Goal: Task Accomplishment & Management: Use online tool/utility

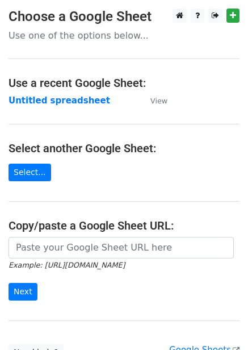
click at [45, 106] on td "Untitled spreadsheet" at bounding box center [74, 100] width 131 height 13
click at [51, 104] on strong "Untitled spreadsheet" at bounding box center [60, 100] width 102 height 10
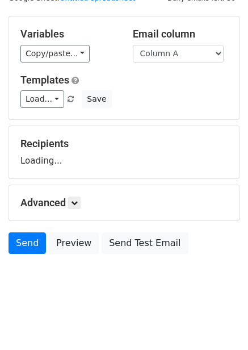
scroll to position [46, 0]
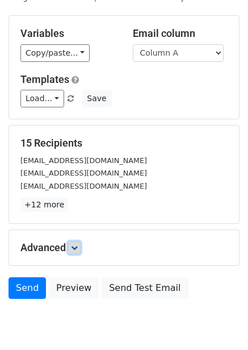
click at [81, 244] on link at bounding box center [74, 247] width 12 height 12
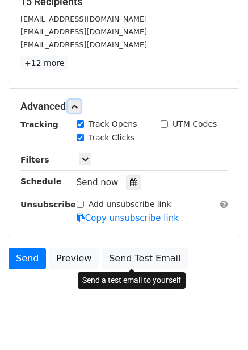
scroll to position [195, 0]
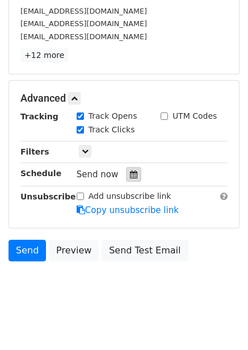
click at [130, 172] on icon at bounding box center [133, 174] width 7 height 8
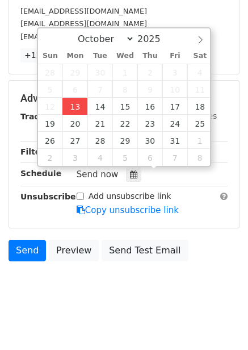
type input "2025-10-13 12:01"
type input "01"
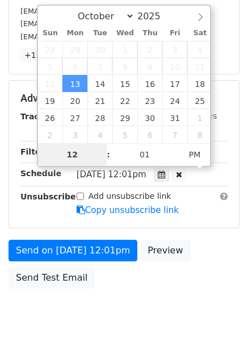
type input "4"
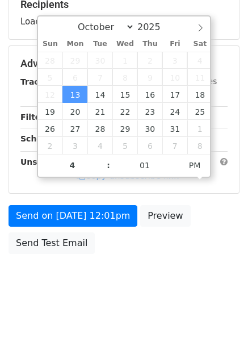
type input "2025-10-13 16:01"
drag, startPoint x: 175, startPoint y: 254, endPoint x: 172, endPoint y: 270, distance: 15.7
click at [175, 255] on div "Send on Oct 13 at 12:01pm Preview Send Test Email" at bounding box center [124, 232] width 248 height 55
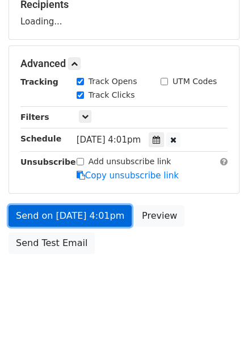
click at [108, 220] on link "Send on Oct 13 at 4:01pm" at bounding box center [70, 216] width 123 height 22
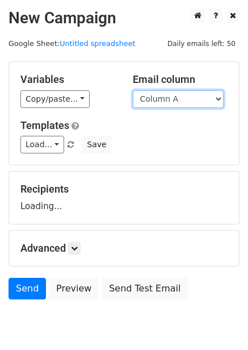
click at [202, 103] on select "Column A Column B Column C Column D Column E Column F" at bounding box center [178, 99] width 91 height 18
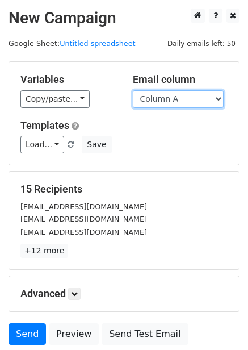
click at [181, 100] on select "Column A Column B Column C Column D Column E Column F" at bounding box center [178, 99] width 91 height 18
select select "Column B"
click at [133, 90] on select "Column A Column B Column C Column D Column E Column F" at bounding box center [178, 99] width 91 height 18
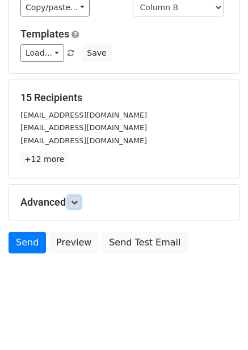
click at [74, 197] on link at bounding box center [74, 202] width 12 height 12
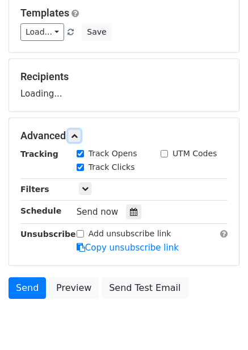
scroll to position [133, 0]
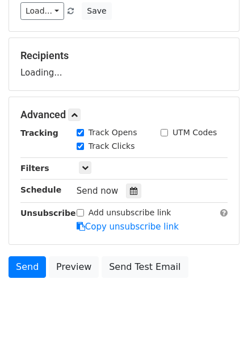
click at [127, 152] on label "Track Clicks" at bounding box center [112, 146] width 47 height 12
click at [84, 150] on input "Track Clicks" at bounding box center [80, 146] width 7 height 7
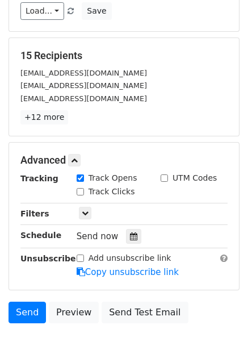
click at [108, 190] on label "Track Clicks" at bounding box center [112, 192] width 47 height 12
click at [84, 190] on input "Track Clicks" at bounding box center [80, 191] width 7 height 7
checkbox input "true"
click at [130, 240] on icon at bounding box center [133, 236] width 7 height 8
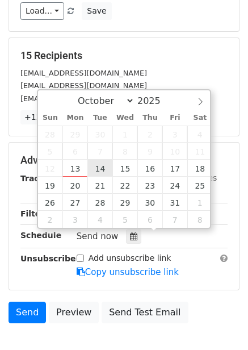
type input "2025-10-14 12:00"
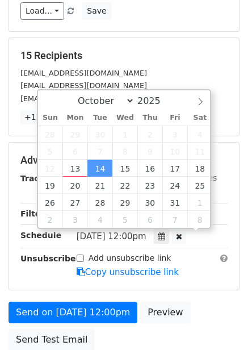
scroll to position [1, 0]
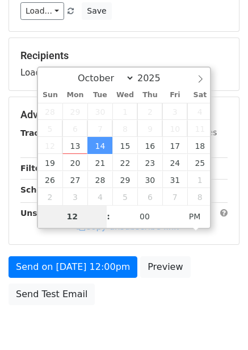
type input "5"
type input "2025-10-14 17:00"
click at [215, 278] on div "Send on Oct 14 at 12:00pm Preview Send Test Email" at bounding box center [124, 283] width 248 height 55
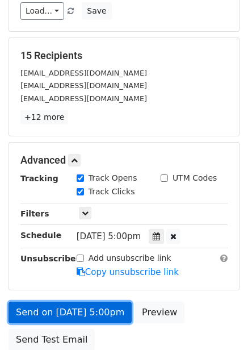
click at [102, 311] on link "Send on Oct 14 at 5:00pm" at bounding box center [70, 313] width 123 height 22
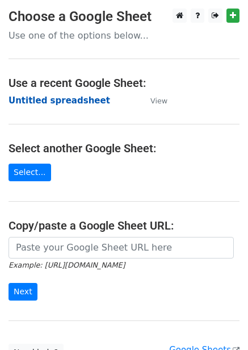
click at [89, 98] on strong "Untitled spreadsheet" at bounding box center [60, 100] width 102 height 10
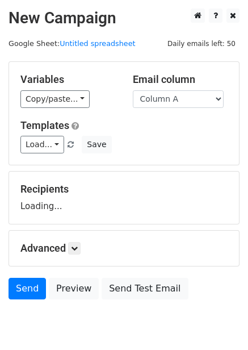
click at [161, 100] on select "Column A Column B Column C Column D Column E Column F" at bounding box center [178, 99] width 91 height 18
select select "Column C"
click at [133, 90] on select "Column A Column B Column C Column D Column E Column F" at bounding box center [178, 99] width 91 height 18
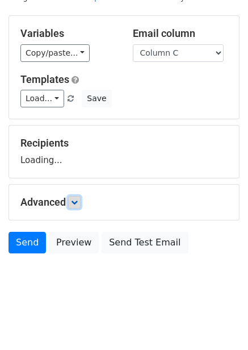
click at [76, 208] on link at bounding box center [74, 202] width 12 height 12
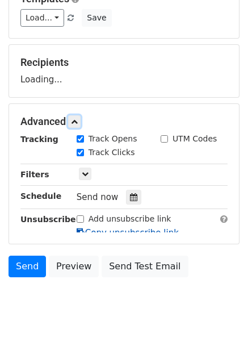
scroll to position [128, 0]
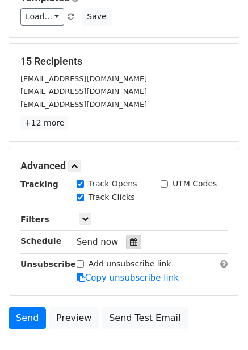
click at [126, 237] on div at bounding box center [133, 242] width 15 height 15
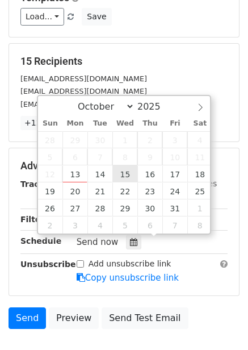
type input "2025-10-15 12:00"
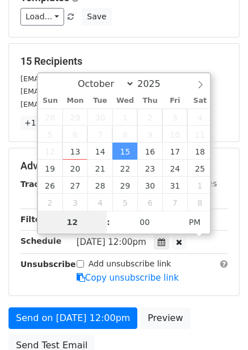
type input "6"
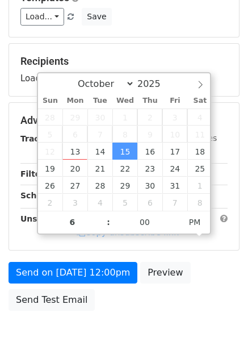
type input "2025-10-15 18:00"
drag, startPoint x: 223, startPoint y: 249, endPoint x: 226, endPoint y: 258, distance: 9.5
click at [223, 251] on form "Variables Copy/paste... {{Column A}} {{Column B}} {{Column C}} {{Column D}} {{C…" at bounding box center [124, 125] width 231 height 383
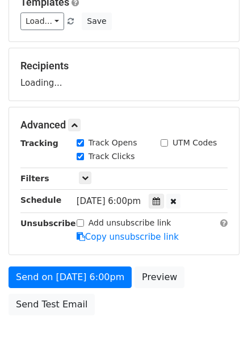
scroll to position [185, 0]
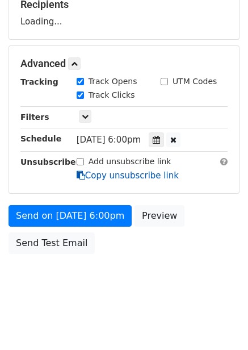
click at [113, 181] on link "Copy unsubscribe link" at bounding box center [128, 175] width 102 height 10
copy form "Send on Oct 15 at 12:00pm Preview"
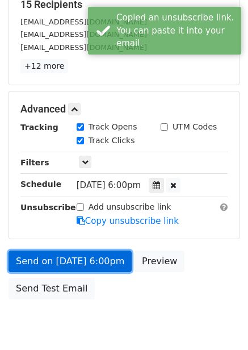
click at [100, 263] on link "Send on Oct 15 at 6:00pm" at bounding box center [70, 262] width 123 height 22
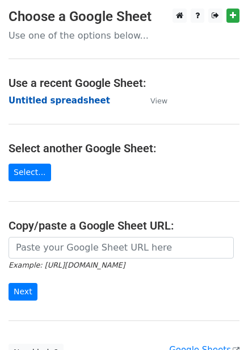
click at [74, 102] on strong "Untitled spreadsheet" at bounding box center [60, 100] width 102 height 10
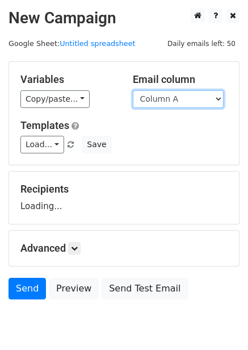
drag, startPoint x: 0, startPoint y: 0, endPoint x: 173, endPoint y: 102, distance: 200.7
click at [173, 102] on select "Column A Column B Column C Column D Column E Column F" at bounding box center [178, 99] width 91 height 18
click at [169, 158] on div "Variables Copy/paste... {{Column A}} {{Column B}} {{Column C}} {{Column D}} {{C…" at bounding box center [124, 113] width 230 height 103
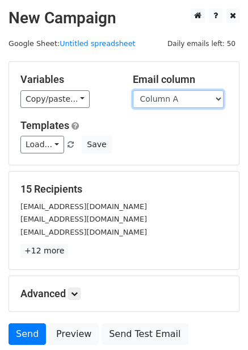
click at [177, 103] on select "Column A Column B Column C Column D Column E Column F" at bounding box center [178, 99] width 91 height 18
select select "Column D"
click at [133, 90] on select "Column A Column B Column C Column D Column E Column F" at bounding box center [178, 99] width 91 height 18
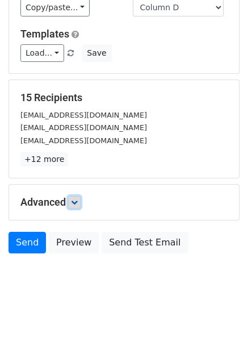
click at [78, 196] on link at bounding box center [74, 202] width 12 height 12
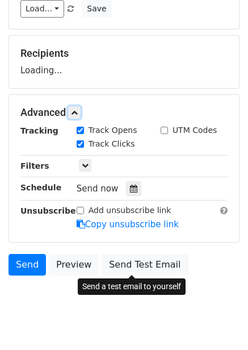
scroll to position [153, 0]
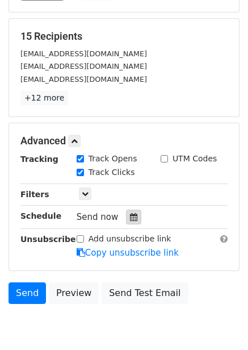
click at [130, 214] on icon at bounding box center [133, 217] width 7 height 8
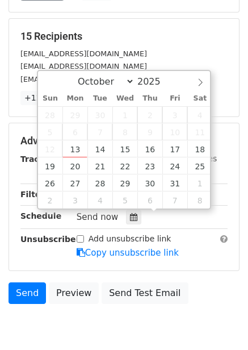
scroll to position [203, 0]
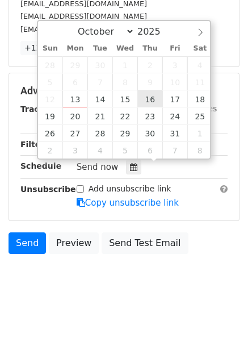
type input "2025-10-16 12:00"
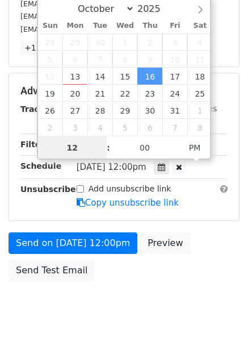
scroll to position [1, 0]
type input "7"
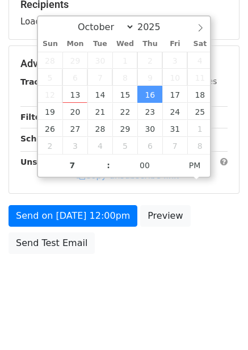
type input "2025-10-16 19:00"
drag, startPoint x: 184, startPoint y: 219, endPoint x: 185, endPoint y: 229, distance: 10.2
click at [184, 220] on div "Send on Oct 16 at 12:00pm Preview Send Test Email" at bounding box center [124, 232] width 248 height 55
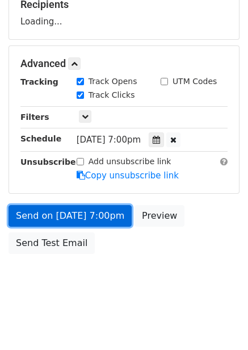
click at [114, 218] on link "Send on Oct 16 at 7:00pm" at bounding box center [70, 216] width 123 height 22
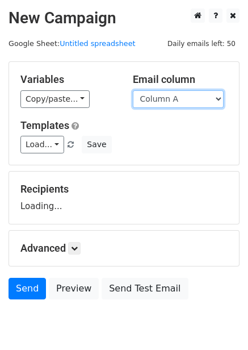
click at [171, 97] on select "Column A Column B Column C Column D Column E Column F" at bounding box center [178, 99] width 91 height 18
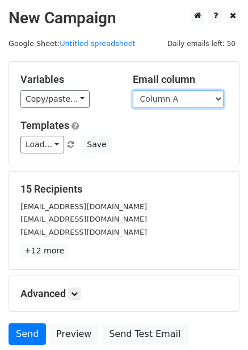
drag, startPoint x: 170, startPoint y: 98, endPoint x: 170, endPoint y: 105, distance: 6.8
click at [170, 98] on select "Column A Column B Column C Column D Column E Column F" at bounding box center [178, 99] width 91 height 18
select select "Column E"
click at [133, 90] on select "Column A Column B Column C Column D Column E Column F" at bounding box center [178, 99] width 91 height 18
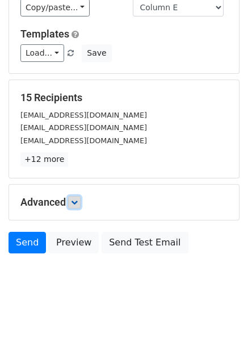
click at [77, 200] on icon at bounding box center [74, 202] width 7 height 7
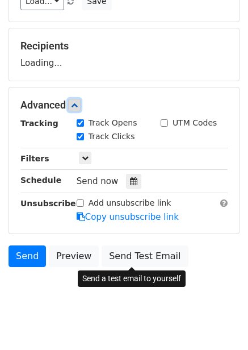
scroll to position [145, 0]
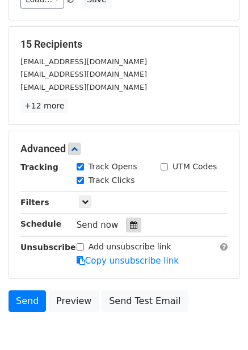
click at [127, 219] on div at bounding box center [133, 225] width 15 height 15
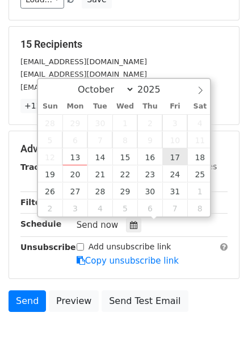
type input "2025-10-17 12:00"
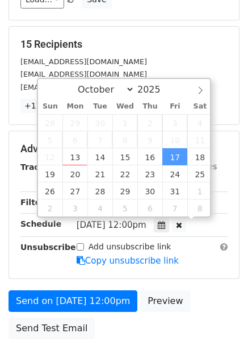
scroll to position [1, 0]
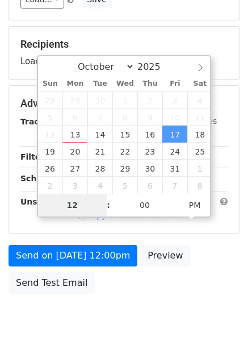
type input "8"
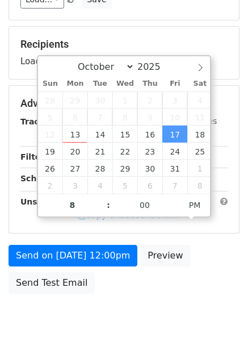
type input "2025-10-17 20:00"
drag, startPoint x: 226, startPoint y: 254, endPoint x: 226, endPoint y: 260, distance: 6.2
click at [226, 254] on div "Send on Oct 17 at 12:00pm Preview Send Test Email" at bounding box center [124, 272] width 248 height 55
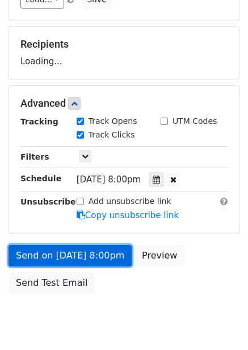
click at [98, 251] on link "Send on Oct 17 at 8:00pm" at bounding box center [70, 256] width 123 height 22
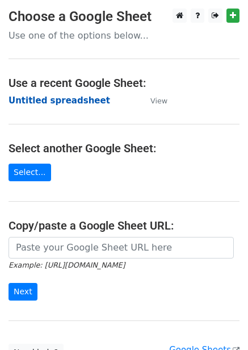
click at [63, 102] on strong "Untitled spreadsheet" at bounding box center [60, 100] width 102 height 10
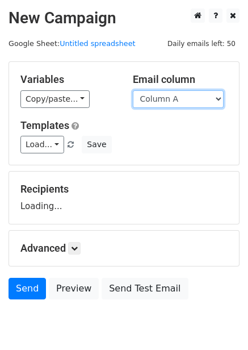
drag, startPoint x: 0, startPoint y: 0, endPoint x: 182, endPoint y: 101, distance: 208.5
click at [182, 99] on select "Column A Column B Column C Column D Column E Column F" at bounding box center [178, 99] width 91 height 18
select select "Column F"
click at [133, 90] on select "Column A Column B Column C Column D Column E Column F" at bounding box center [178, 99] width 91 height 18
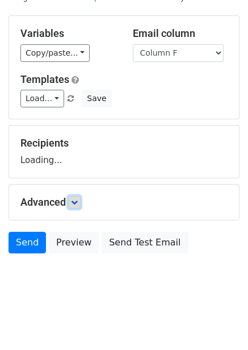
click at [74, 206] on link at bounding box center [74, 202] width 12 height 12
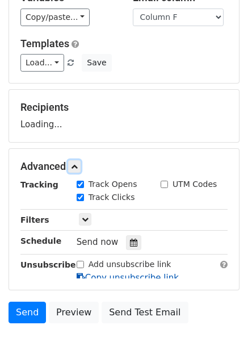
scroll to position [142, 0]
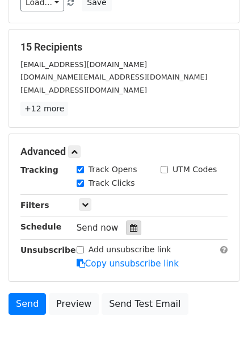
click at [131, 181] on div "Track Clicks" at bounding box center [110, 184] width 84 height 14
click at [130, 228] on icon at bounding box center [133, 228] width 7 height 8
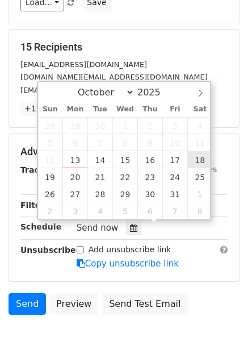
type input "[DATE] 12:00"
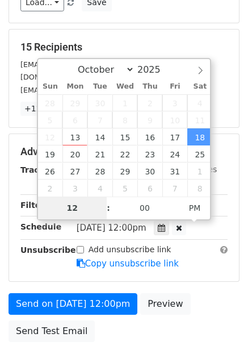
type input "9"
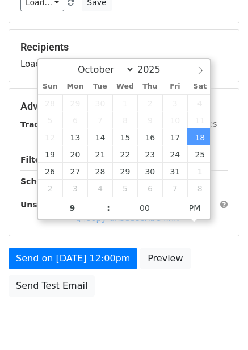
type input "[DATE] 21:00"
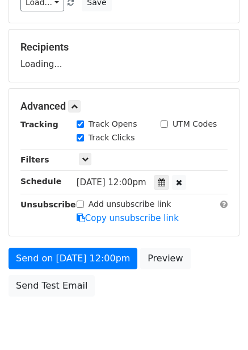
click at [219, 263] on div "Send on [DATE] 12:00pm Preview Send Test Email" at bounding box center [124, 275] width 248 height 55
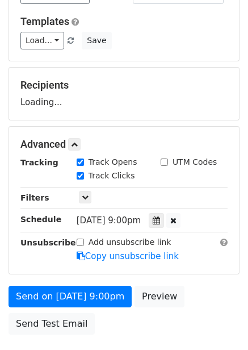
scroll to position [185, 0]
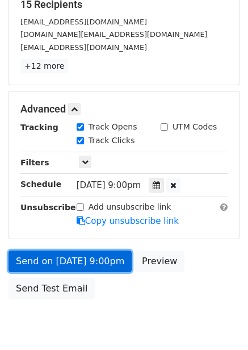
drag, startPoint x: 103, startPoint y: 254, endPoint x: 103, endPoint y: 262, distance: 8.0
click at [103, 254] on link "Send on [DATE] 9:00pm" at bounding box center [70, 262] width 123 height 22
